Goal: Transaction & Acquisition: Book appointment/travel/reservation

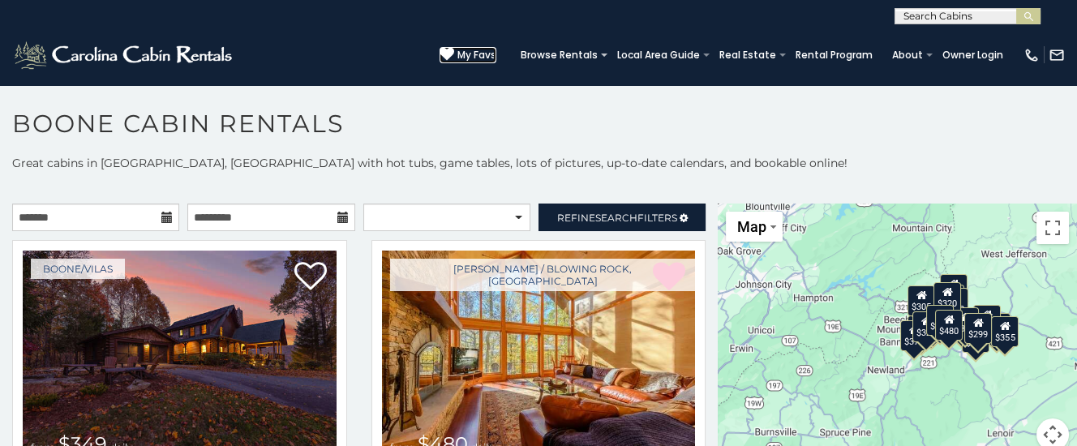
click at [488, 50] on span "My Favs" at bounding box center [477, 55] width 39 height 15
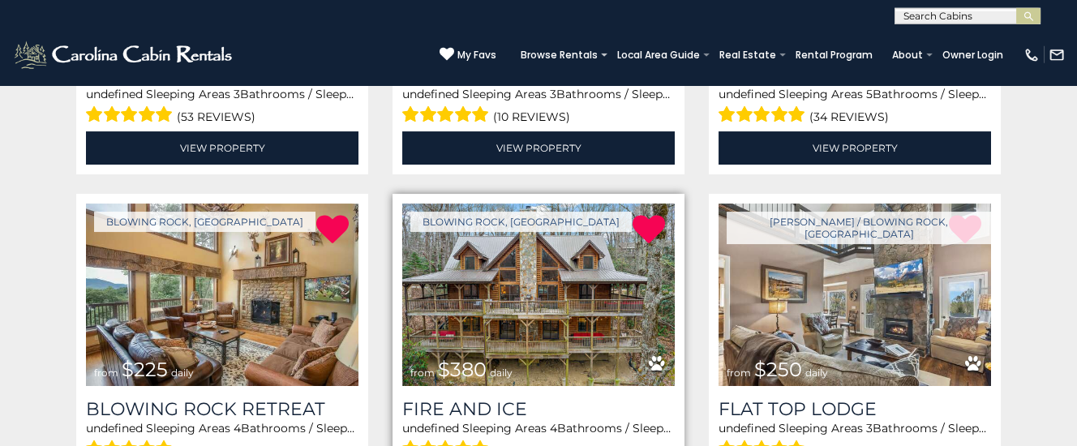
scroll to position [596, 0]
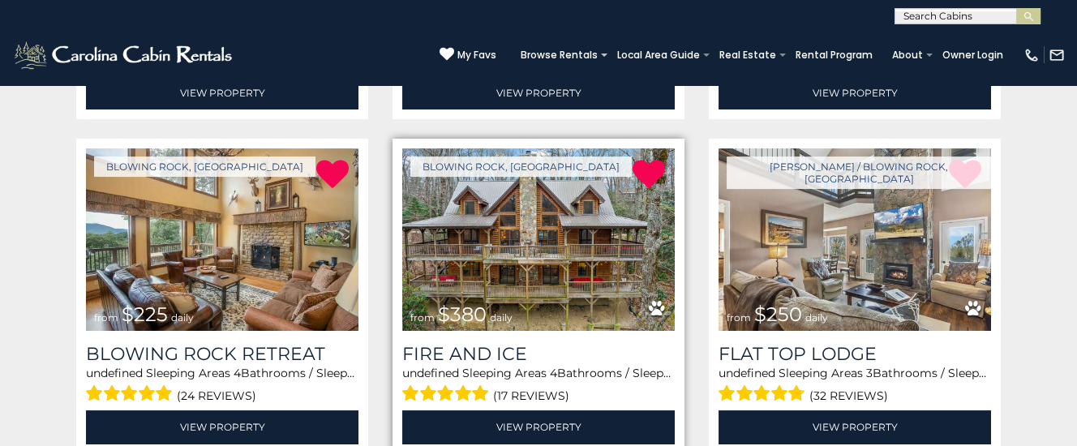
click at [522, 285] on img at bounding box center [538, 239] width 273 height 183
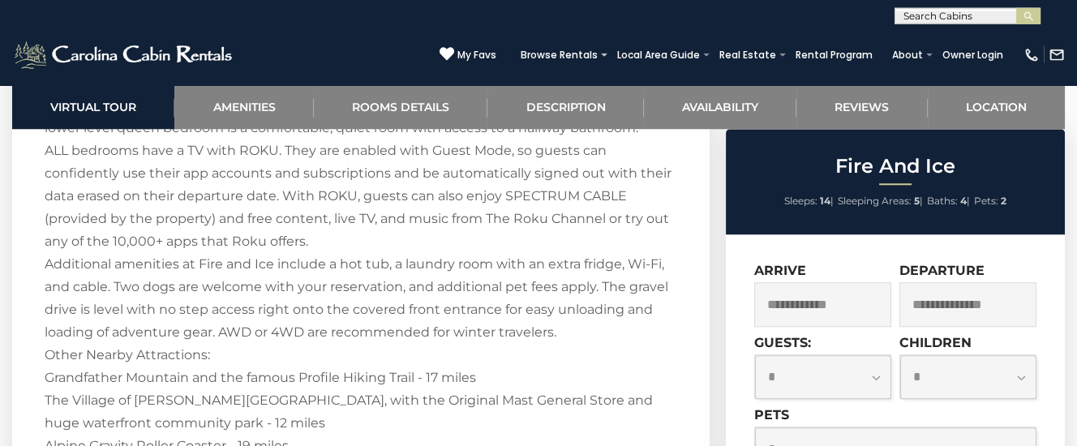
scroll to position [2726, 0]
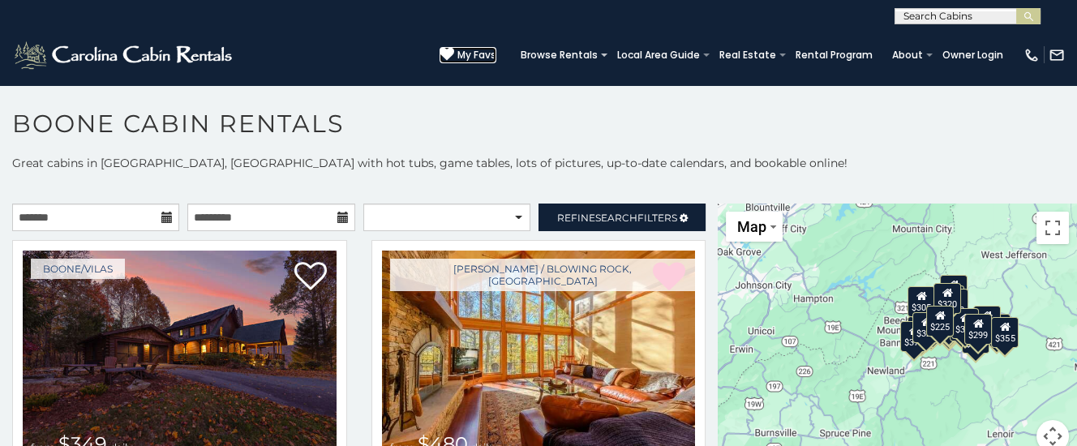
click at [484, 52] on span "My Favs" at bounding box center [477, 55] width 39 height 15
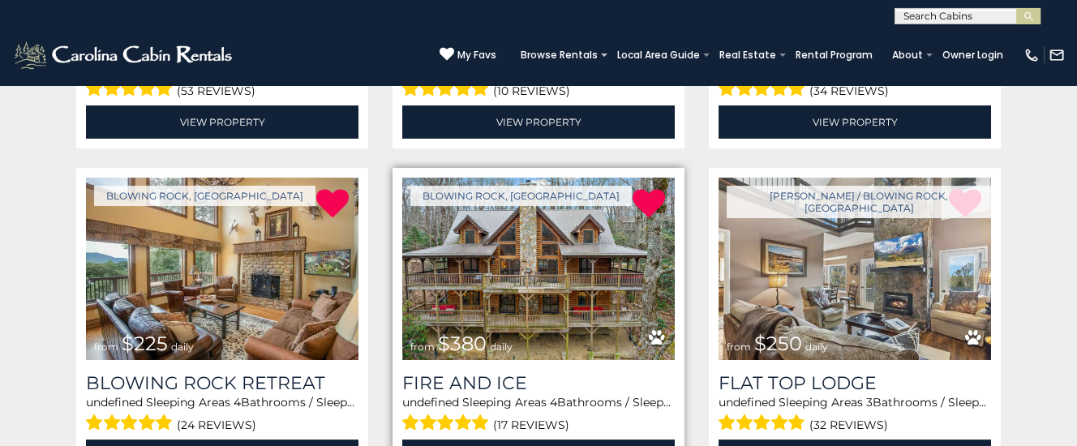
scroll to position [596, 0]
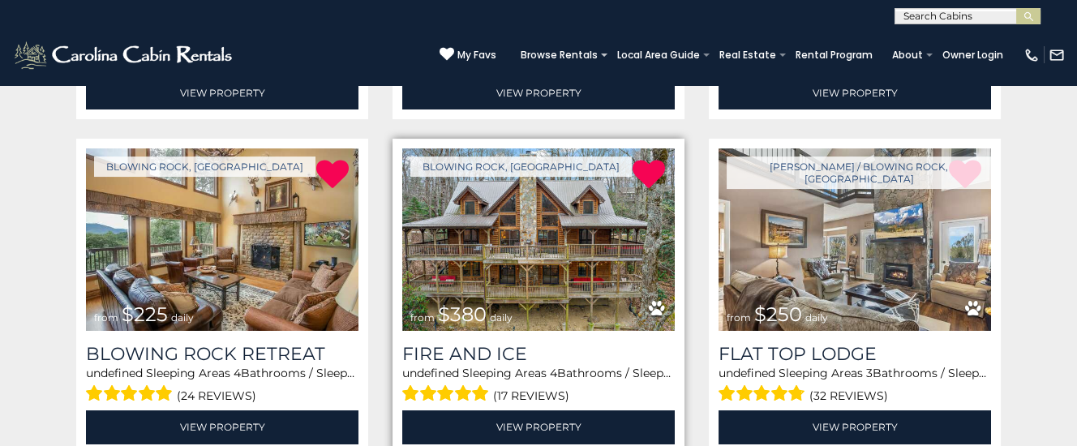
click at [562, 222] on img at bounding box center [538, 239] width 273 height 183
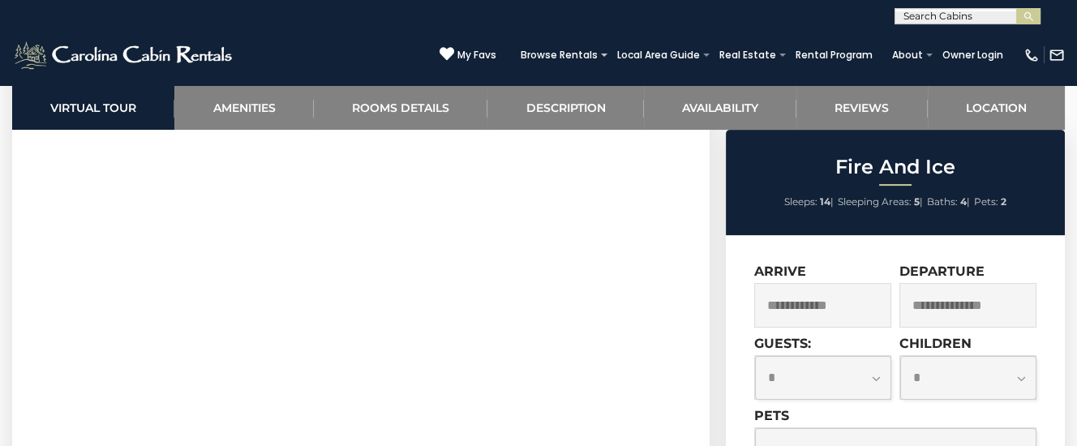
scroll to position [852, 0]
click at [866, 312] on input "text" at bounding box center [822, 305] width 137 height 45
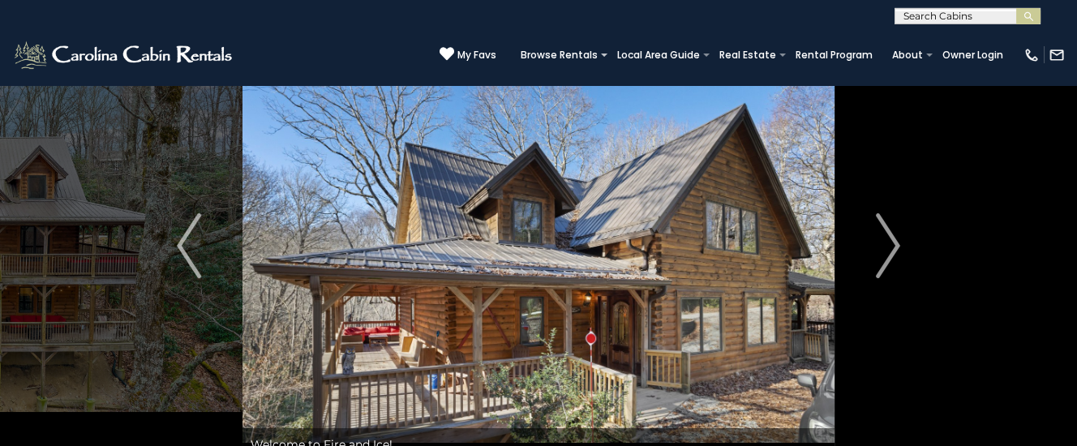
scroll to position [85, 0]
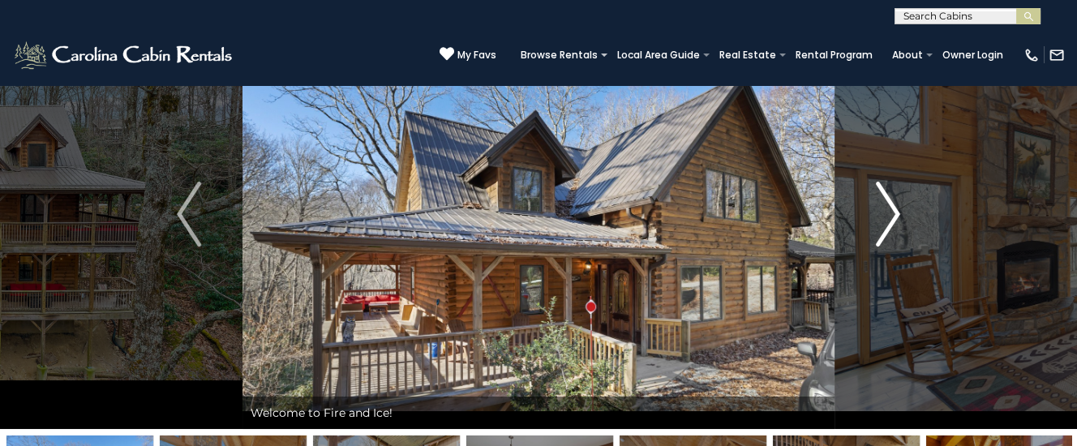
click at [888, 217] on img "Next" at bounding box center [888, 214] width 24 height 65
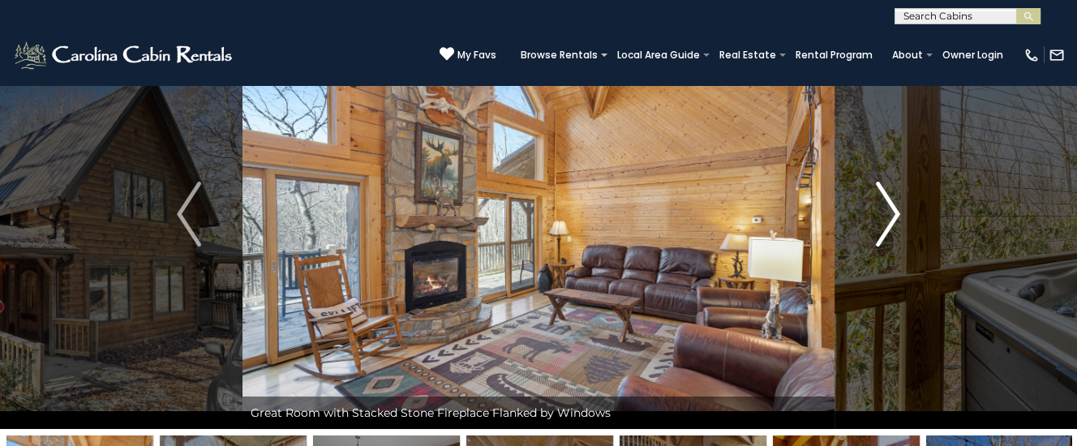
click at [889, 201] on img "Next" at bounding box center [888, 214] width 24 height 65
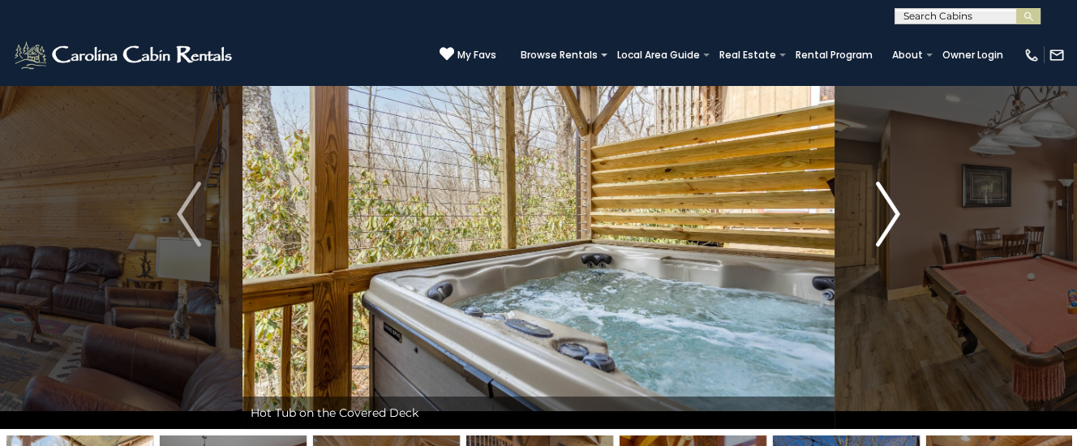
click at [895, 208] on img "Next" at bounding box center [888, 214] width 24 height 65
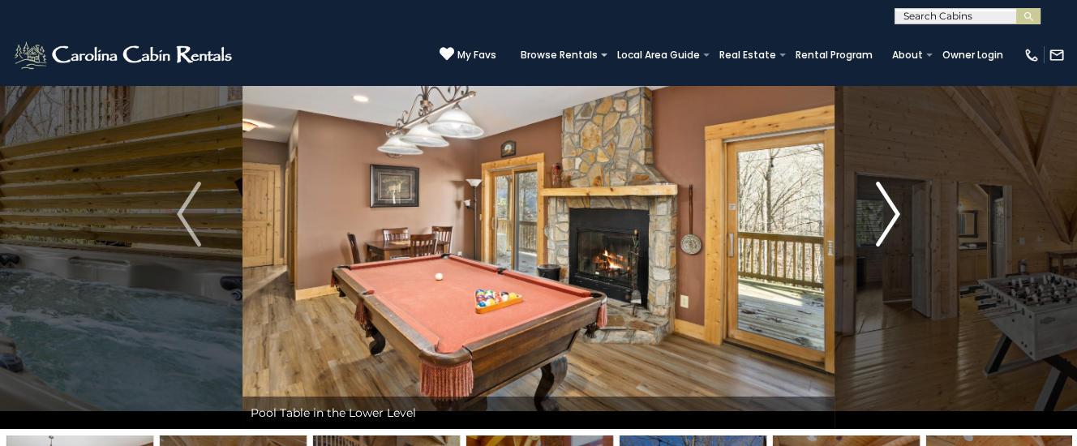
click at [898, 213] on img "Next" at bounding box center [888, 214] width 24 height 65
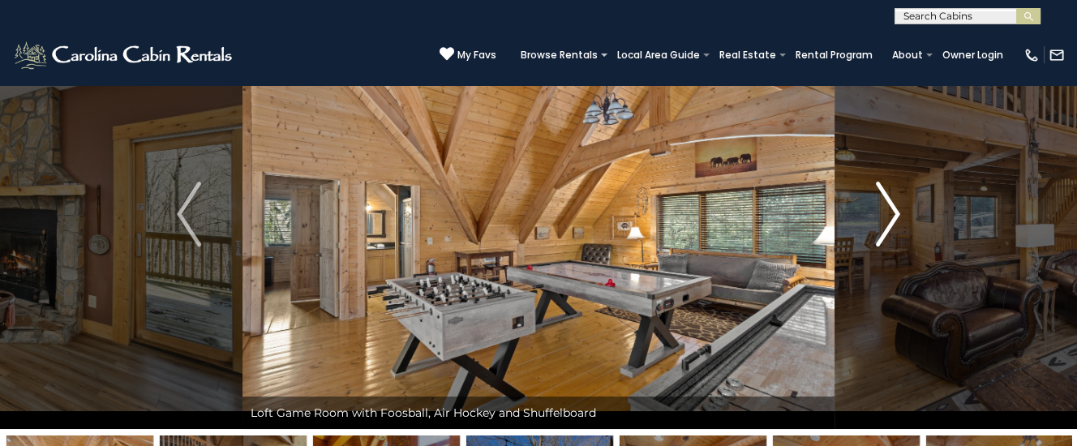
click at [894, 213] on img "Next" at bounding box center [888, 214] width 24 height 65
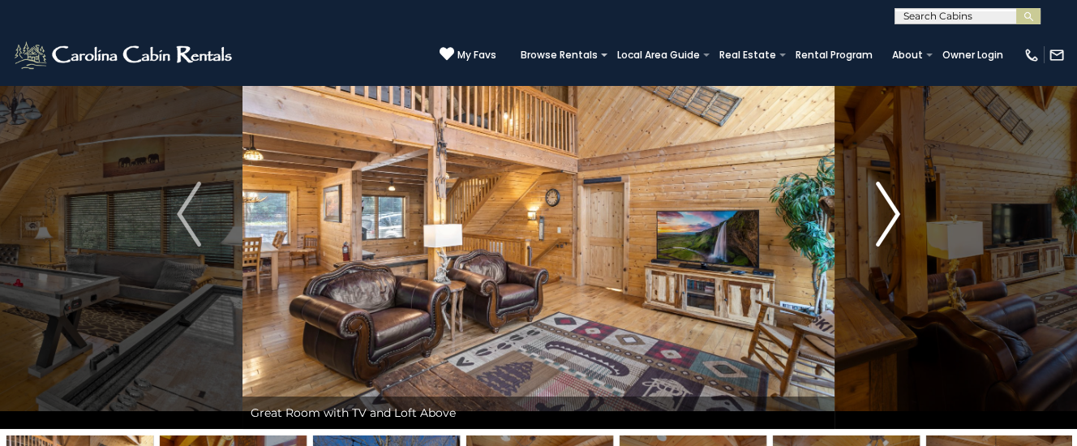
click at [895, 211] on img "Next" at bounding box center [888, 214] width 24 height 65
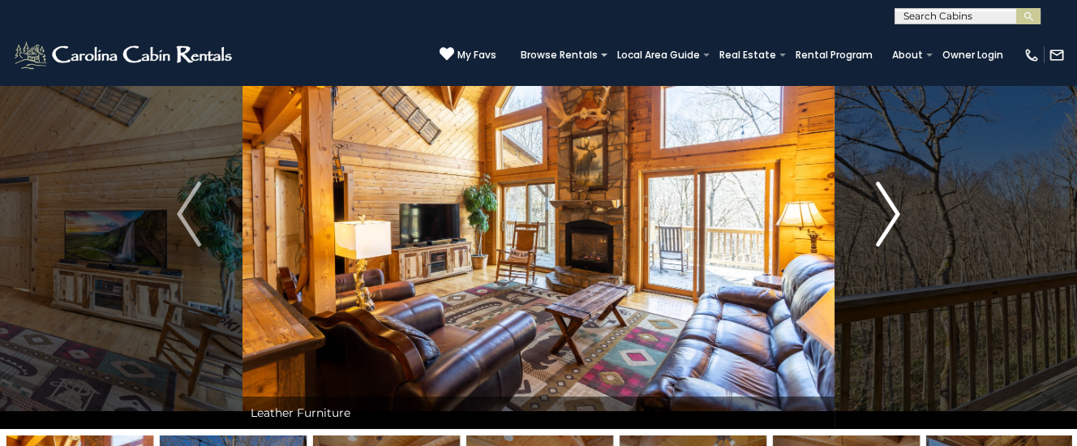
click at [895, 211] on img "Next" at bounding box center [888, 214] width 24 height 65
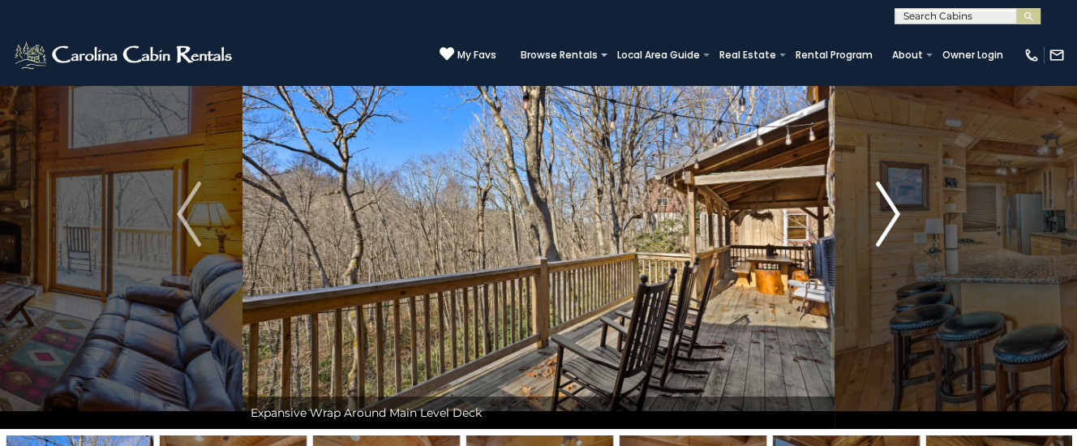
click at [895, 211] on img "Next" at bounding box center [888, 214] width 24 height 65
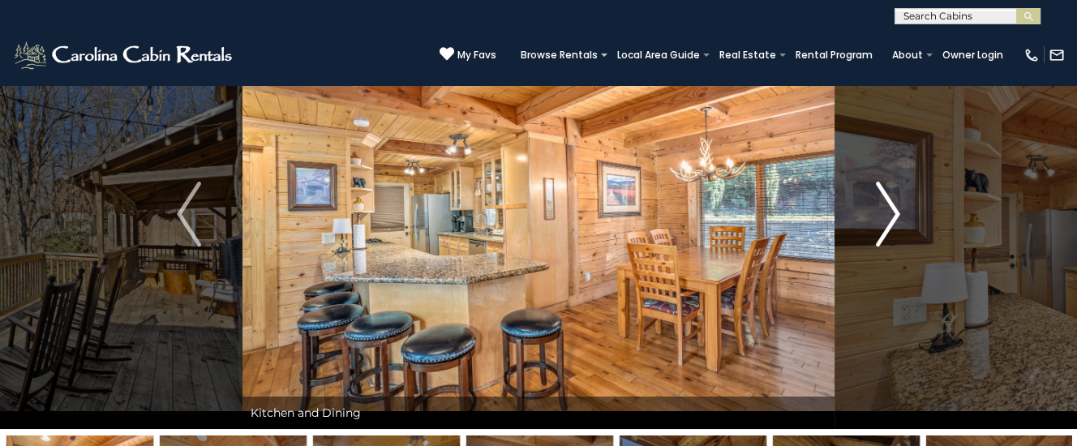
click at [895, 205] on img "Next" at bounding box center [888, 214] width 24 height 65
